Goal: Book appointment/travel/reservation

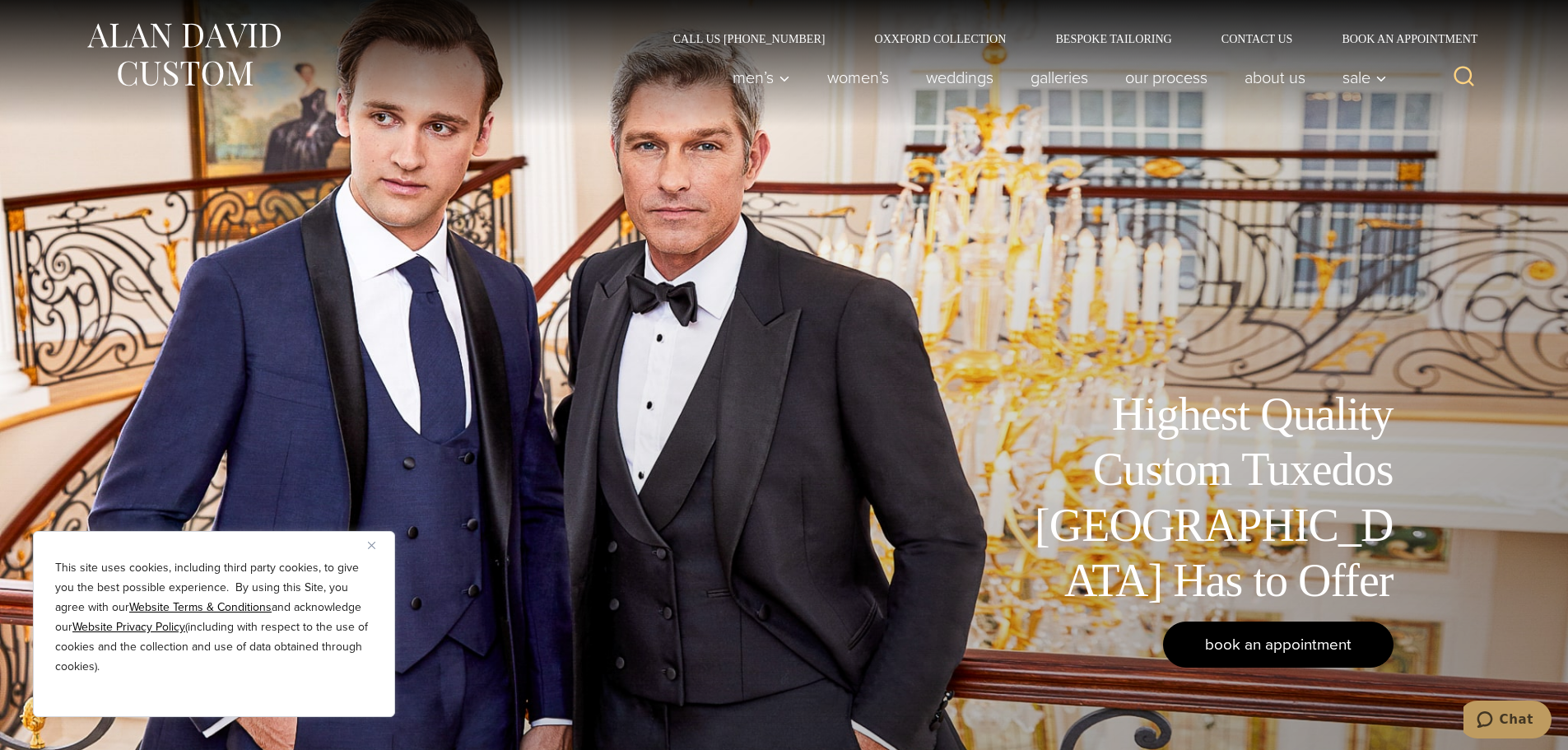
click at [1249, 642] on span "book an appointment" at bounding box center [1279, 644] width 147 height 24
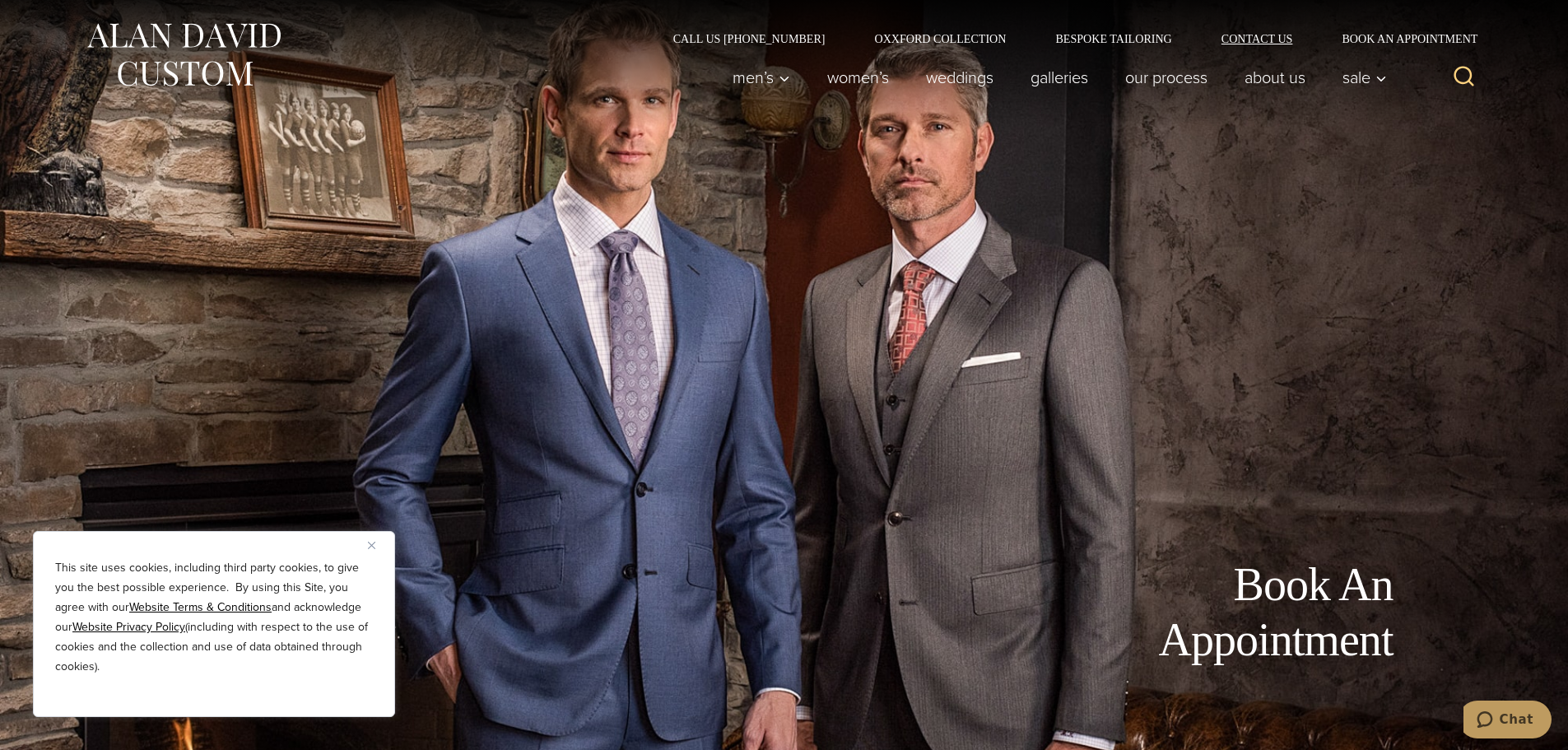
click at [1251, 42] on link "Contact Us" at bounding box center [1257, 39] width 121 height 11
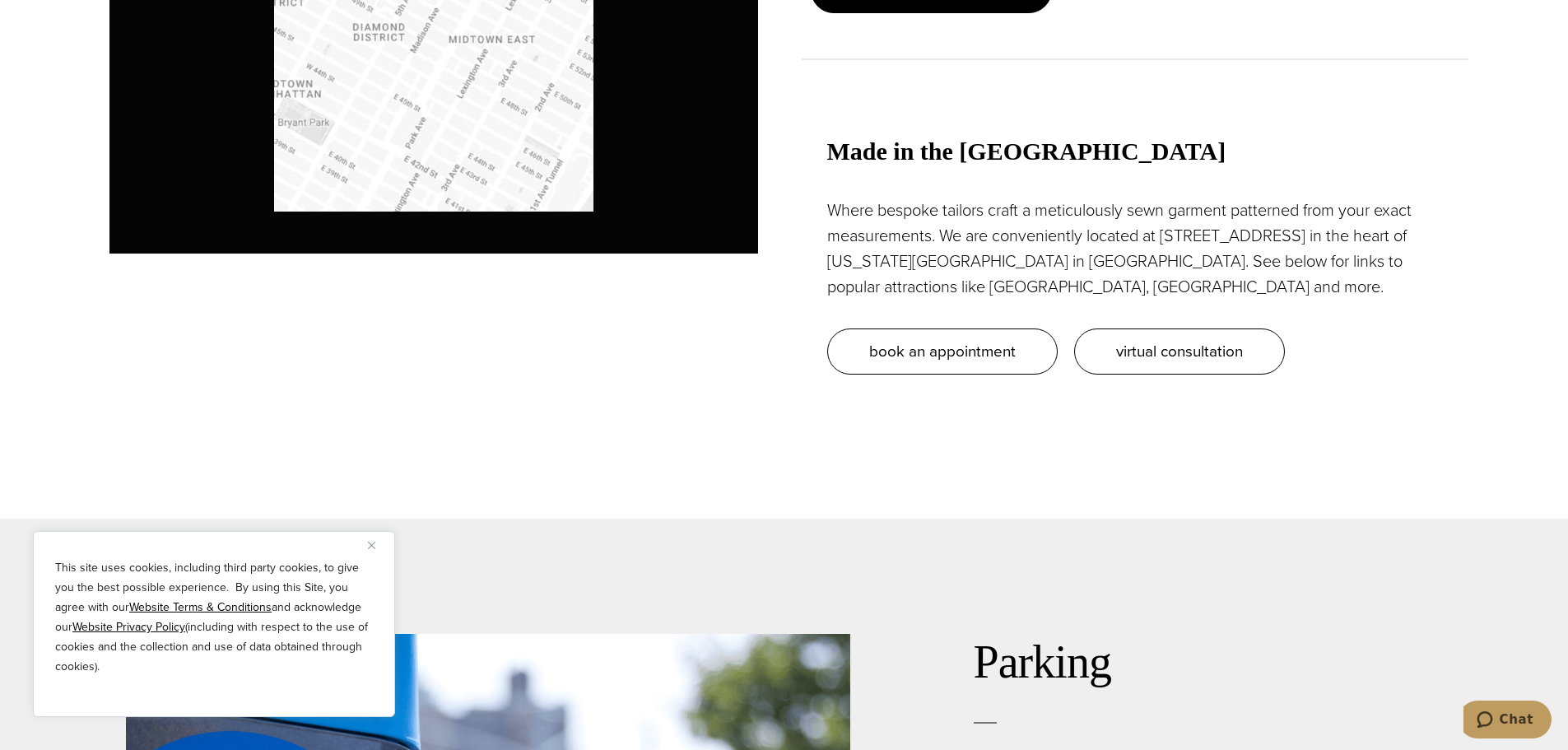
scroll to position [1646, 0]
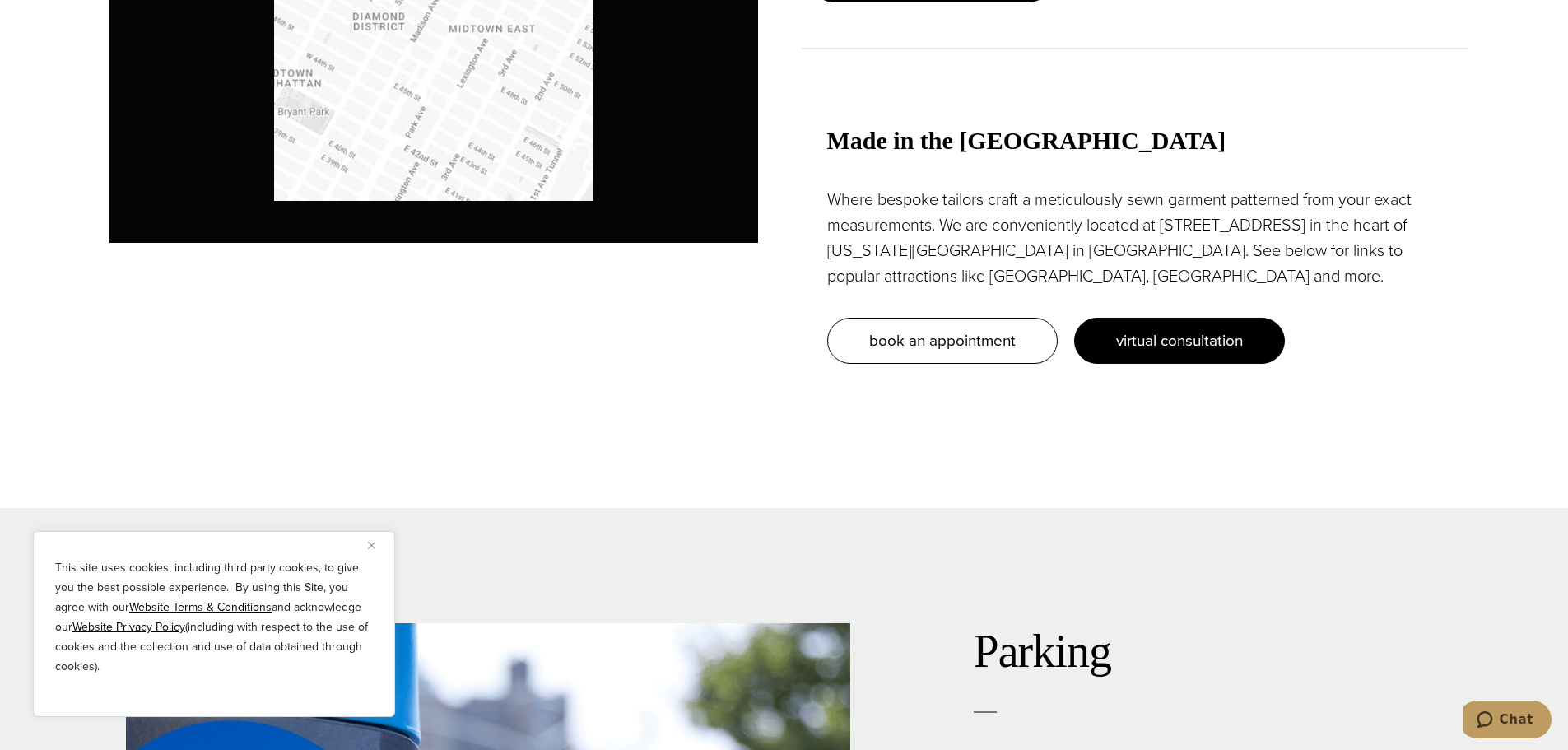
click at [1173, 352] on link "virtual consultation" at bounding box center [1179, 341] width 211 height 46
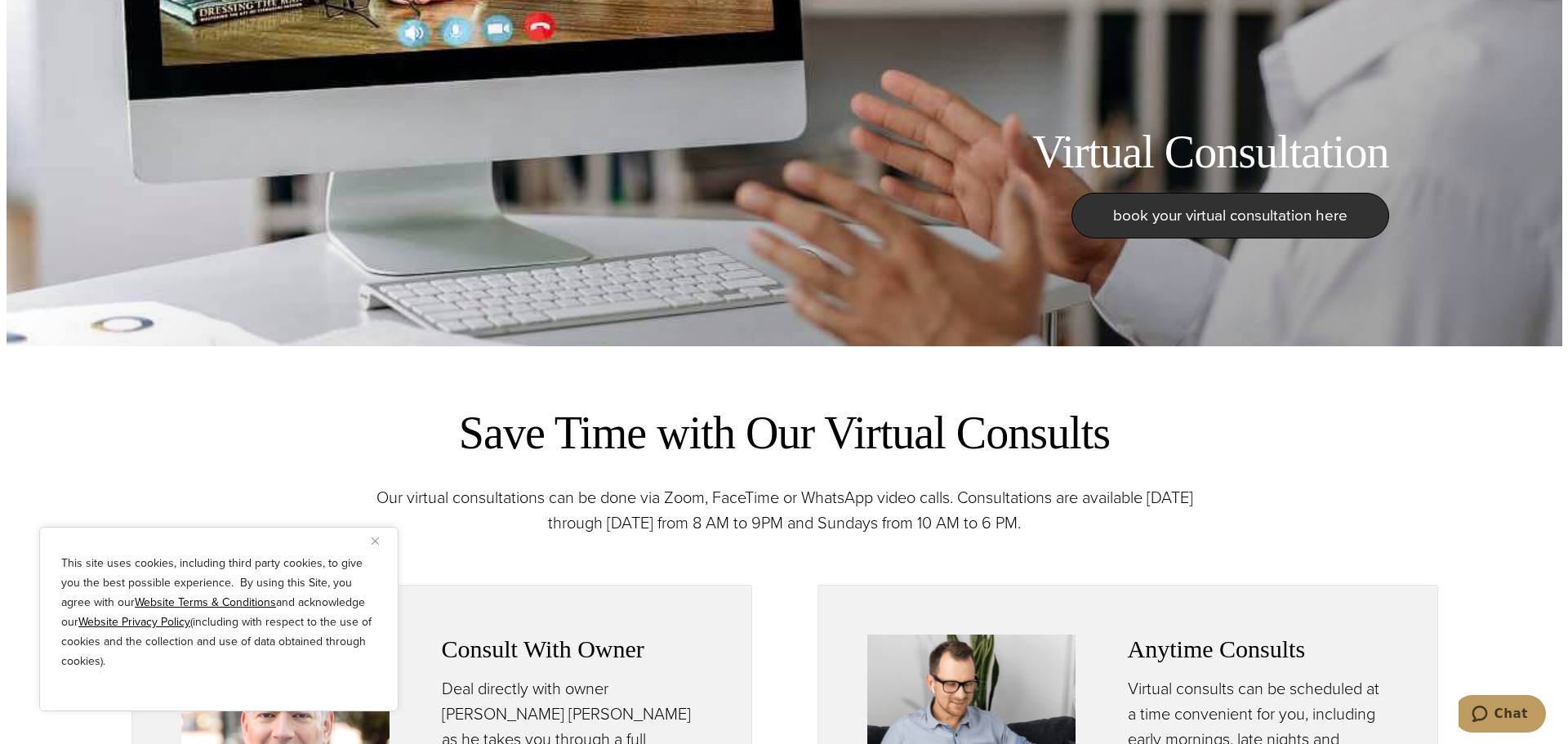
scroll to position [408, 0]
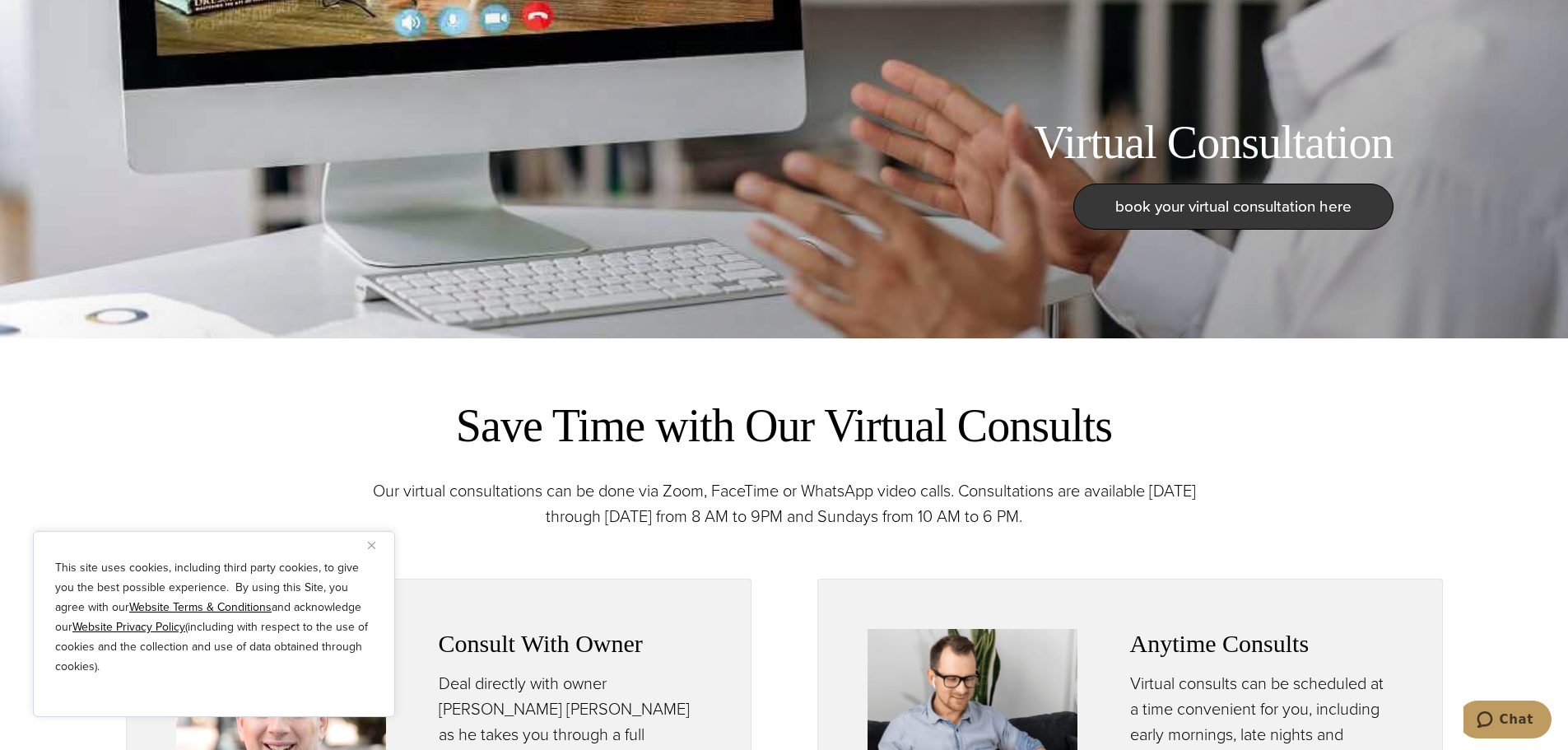
click at [1160, 202] on span "book your virtual consultation here" at bounding box center [1233, 205] width 236 height 24
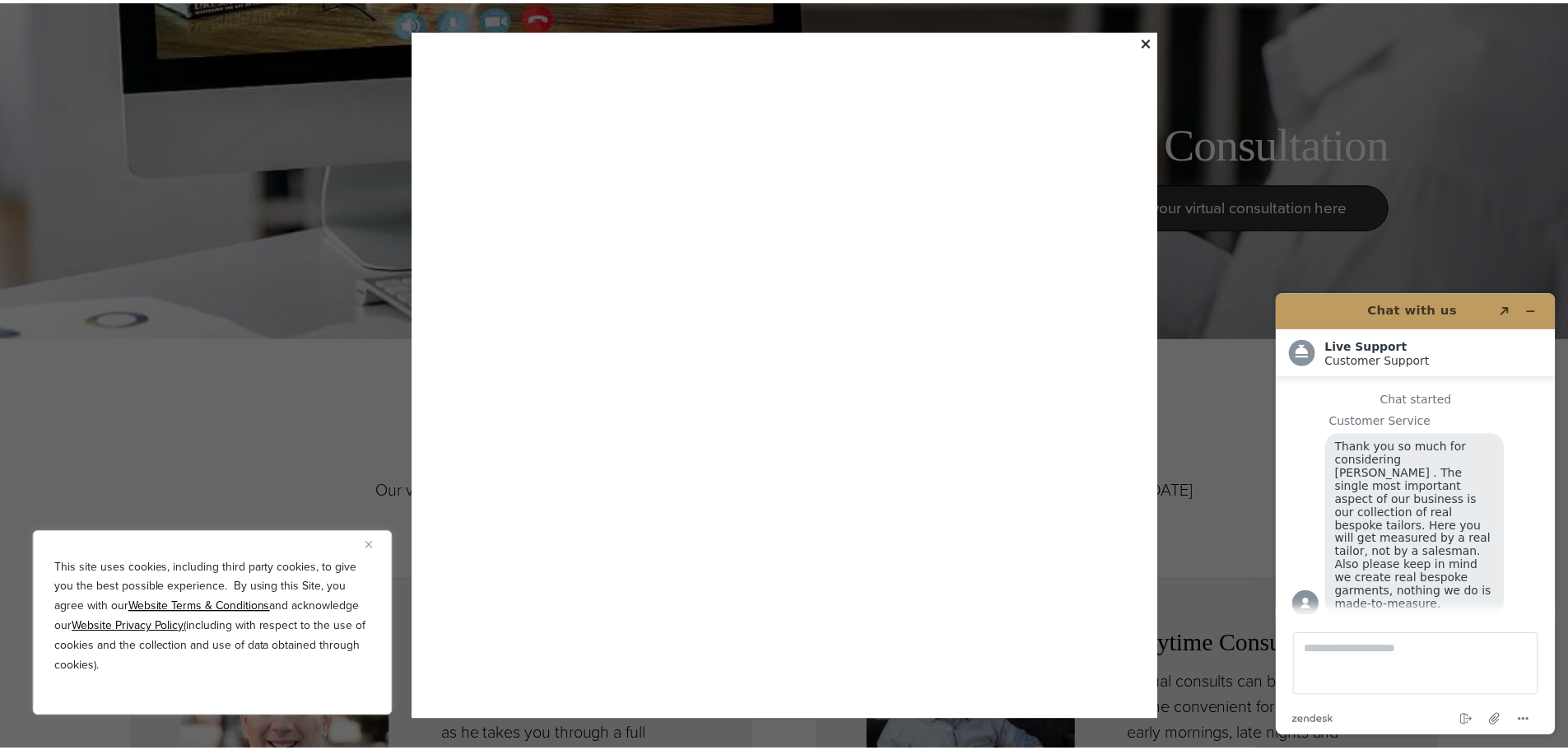
scroll to position [21, 0]
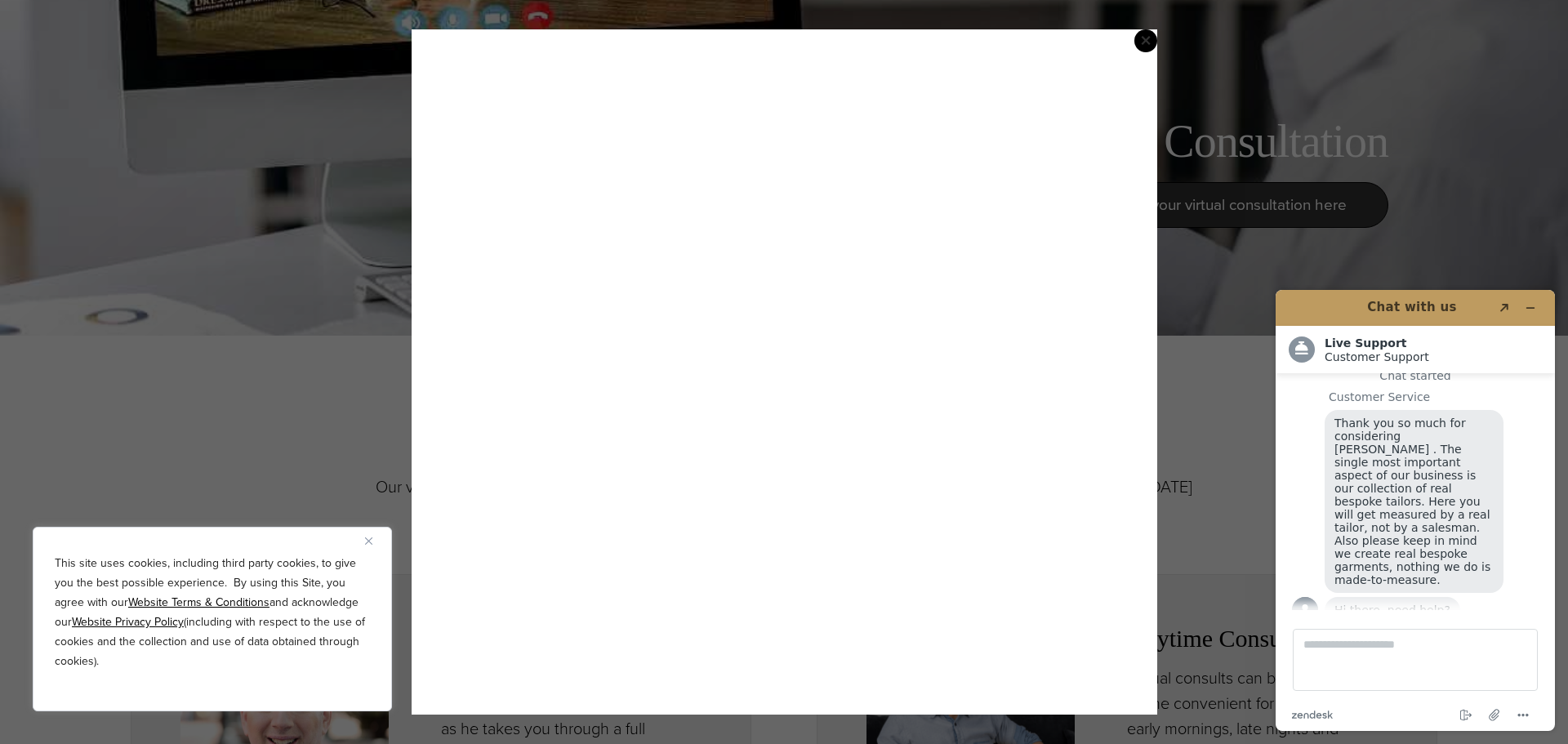
click at [1144, 42] on span "×" at bounding box center [1146, 40] width 11 height 34
